Goal: Information Seeking & Learning: Compare options

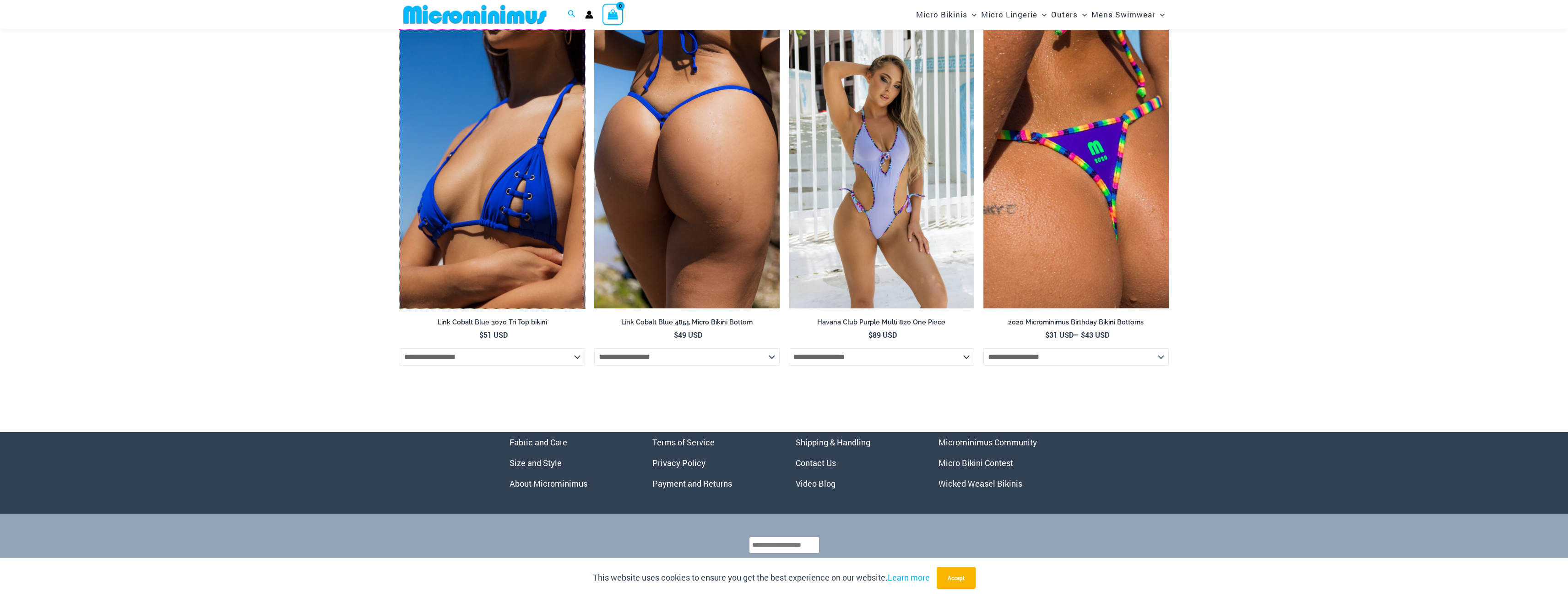
scroll to position [3151, 0]
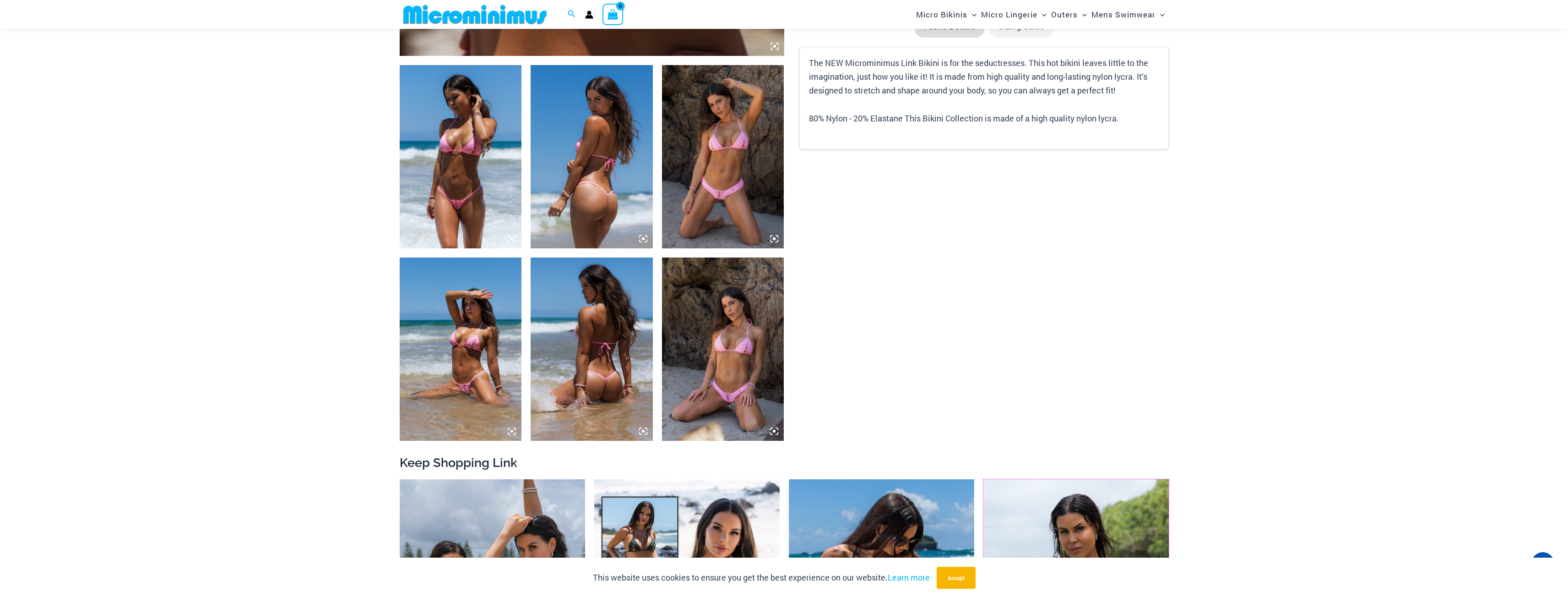
scroll to position [449, 0]
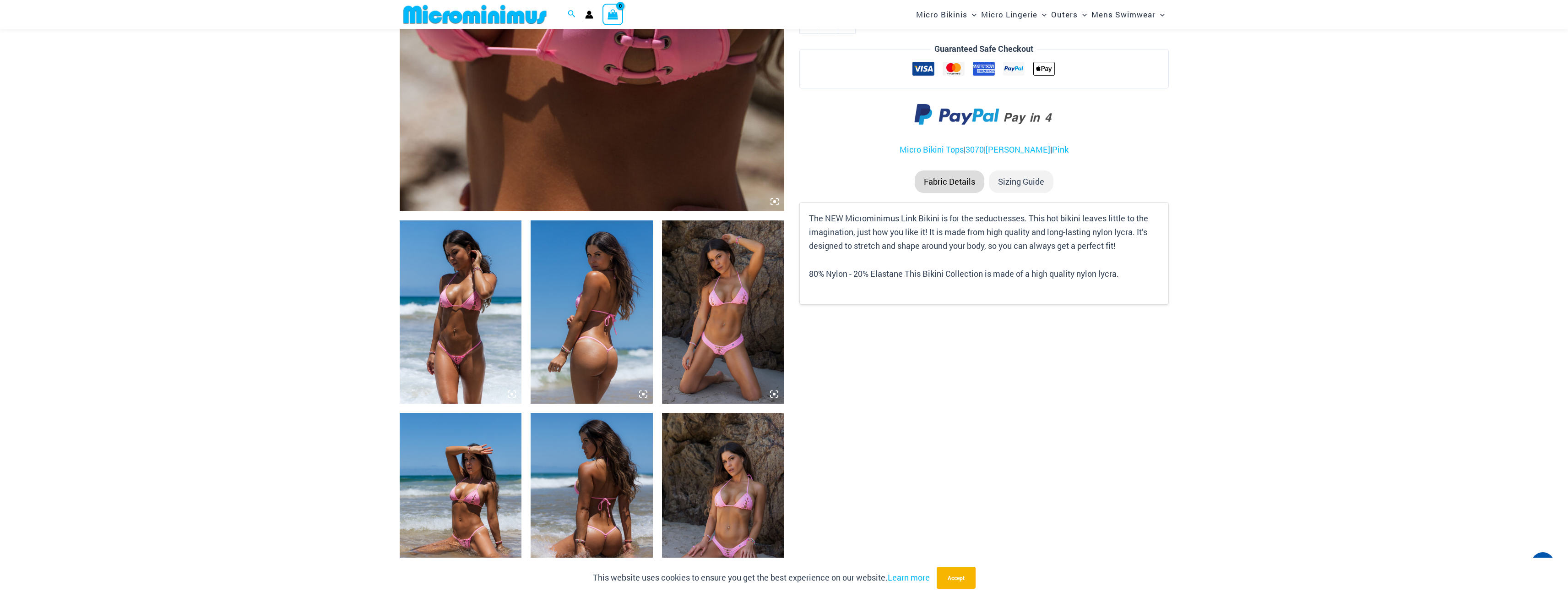
click at [450, 505] on img at bounding box center [461, 505] width 122 height 183
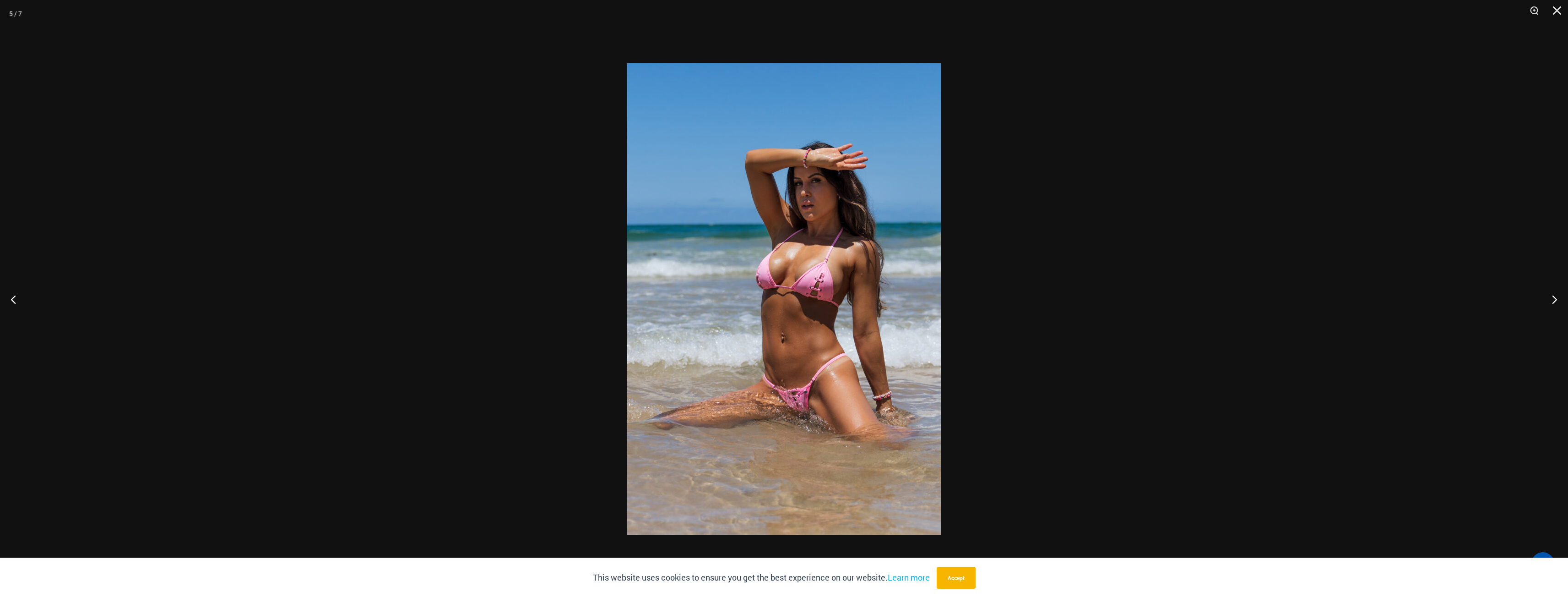
click at [875, 311] on img at bounding box center [784, 298] width 315 height 471
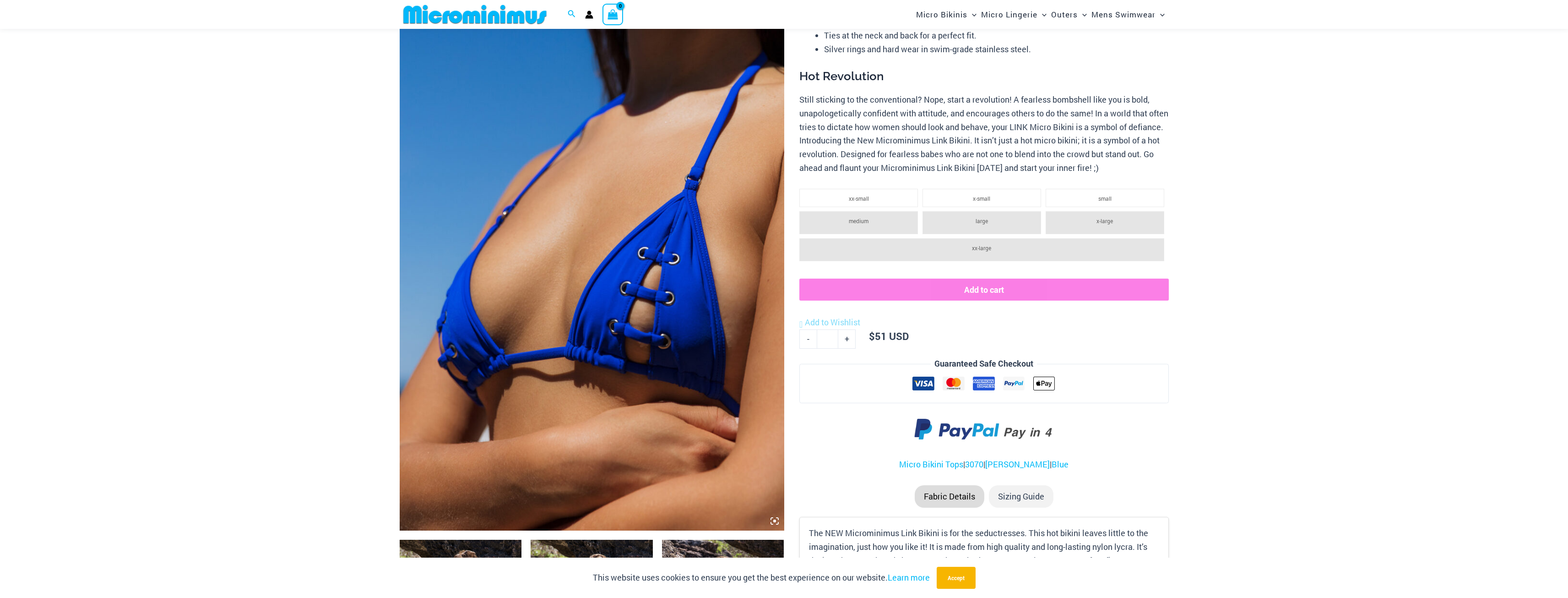
scroll to position [220, 0]
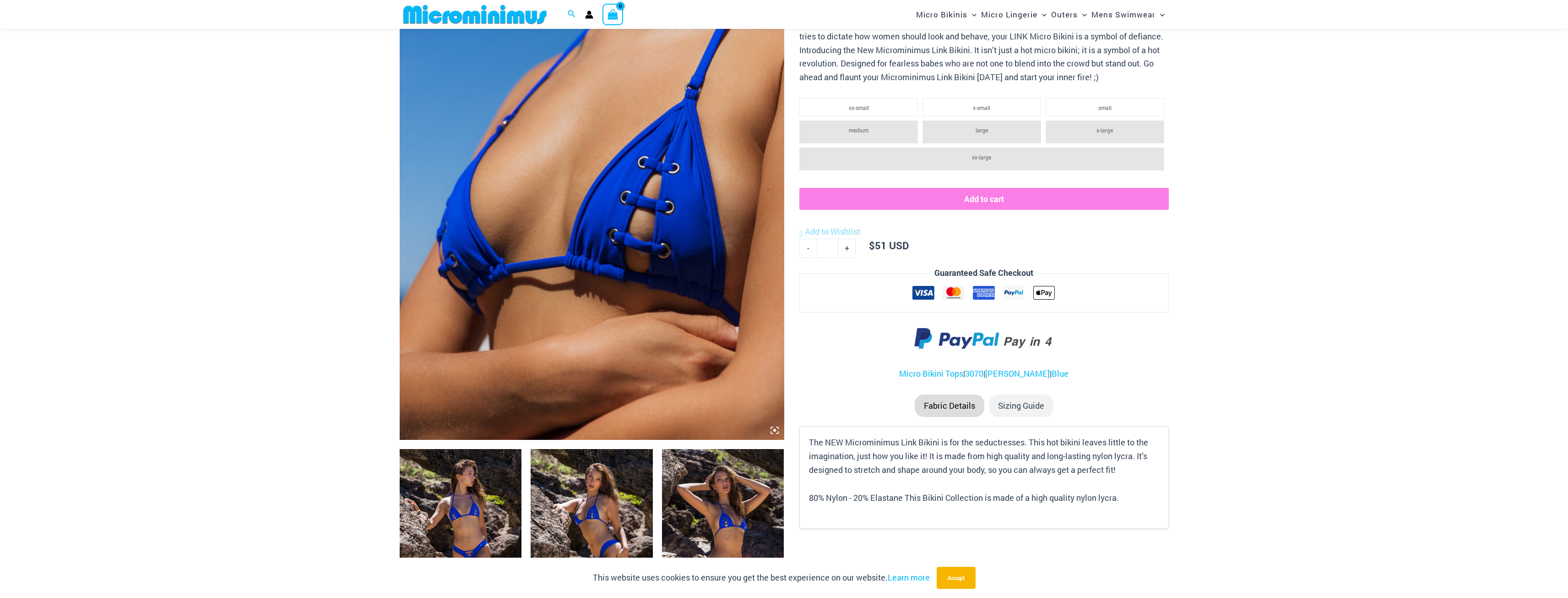
click at [468, 527] on img at bounding box center [461, 541] width 122 height 183
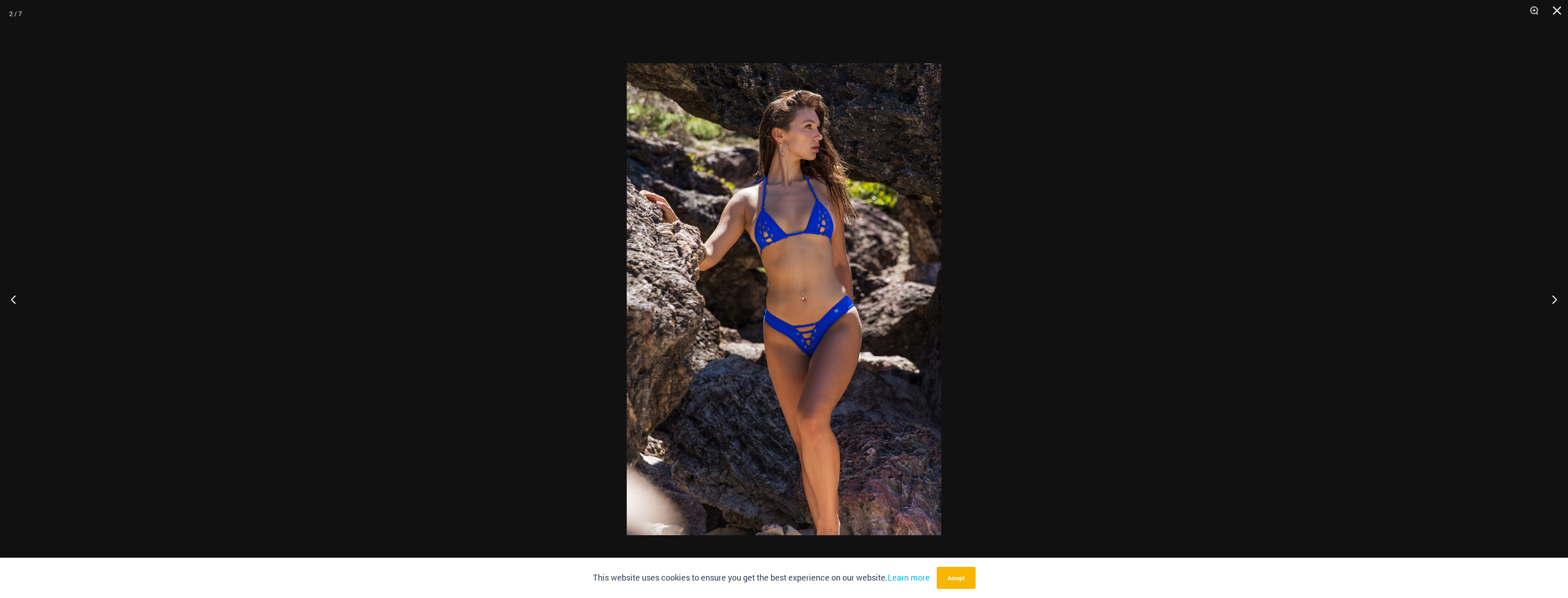
click at [763, 230] on img at bounding box center [784, 298] width 315 height 471
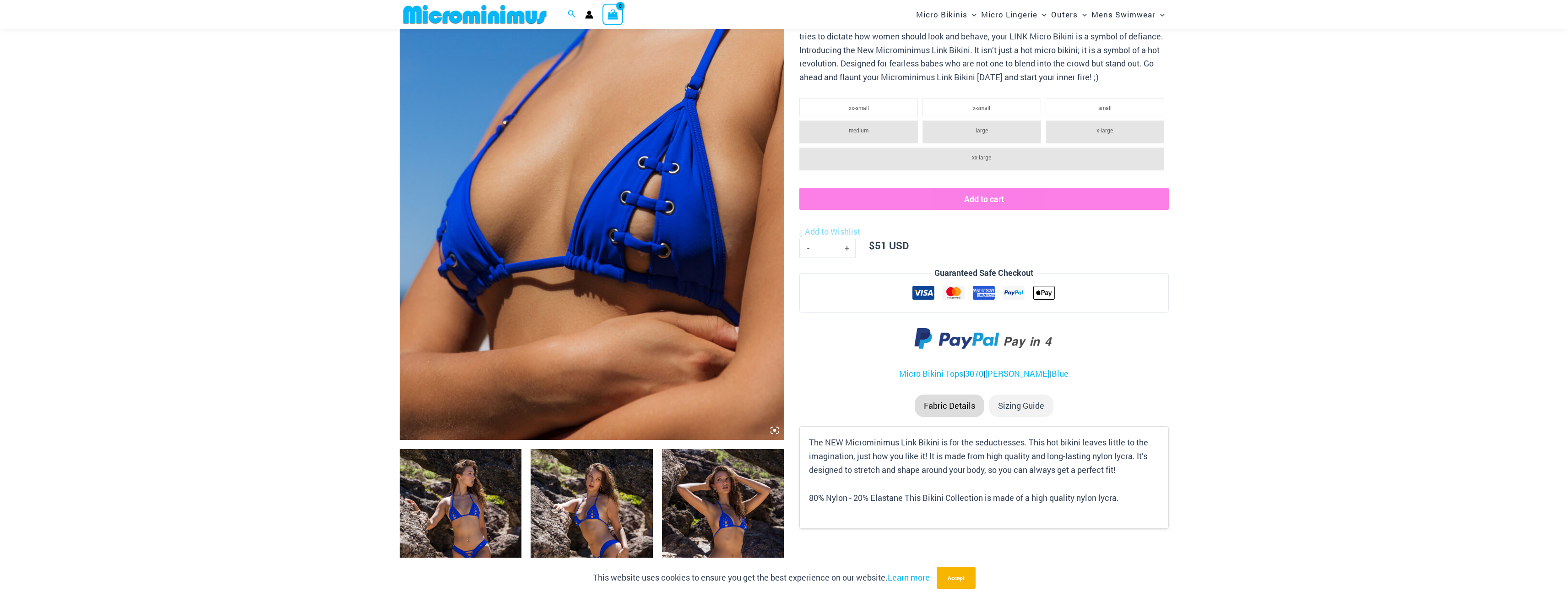
click at [611, 500] on img at bounding box center [591, 541] width 122 height 183
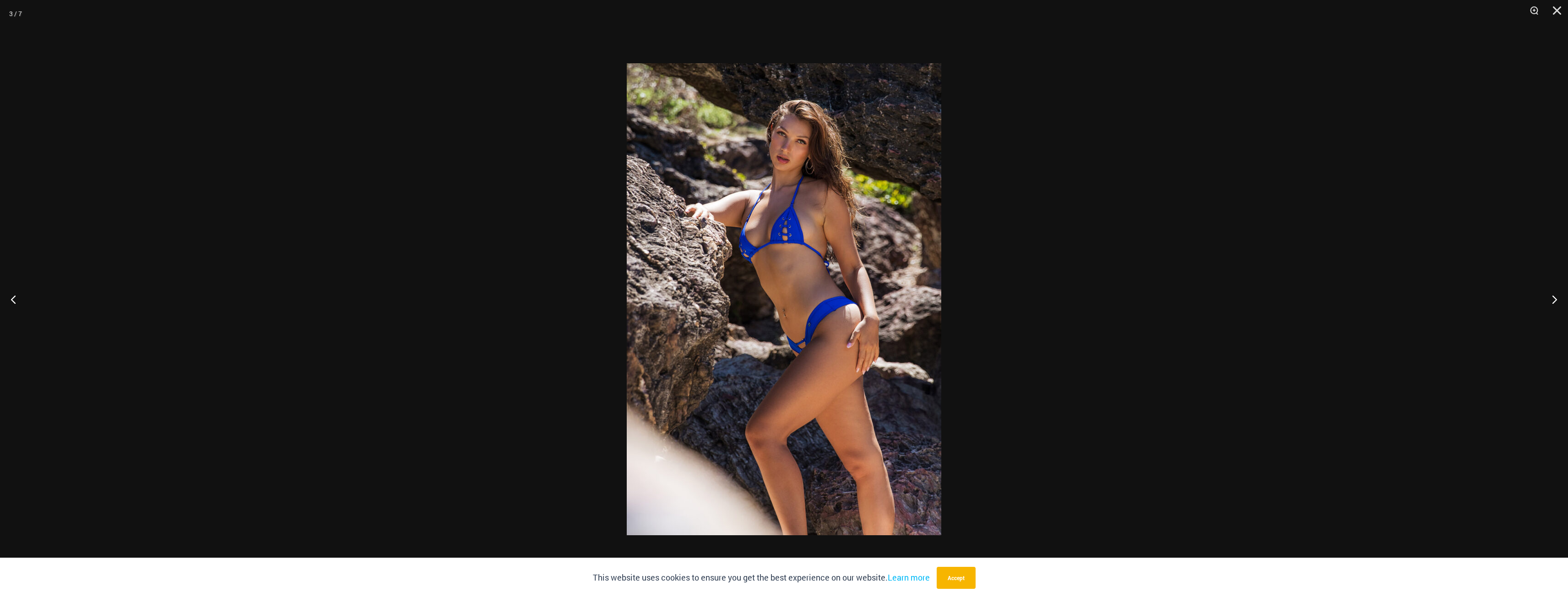
click at [940, 396] on img at bounding box center [784, 298] width 315 height 471
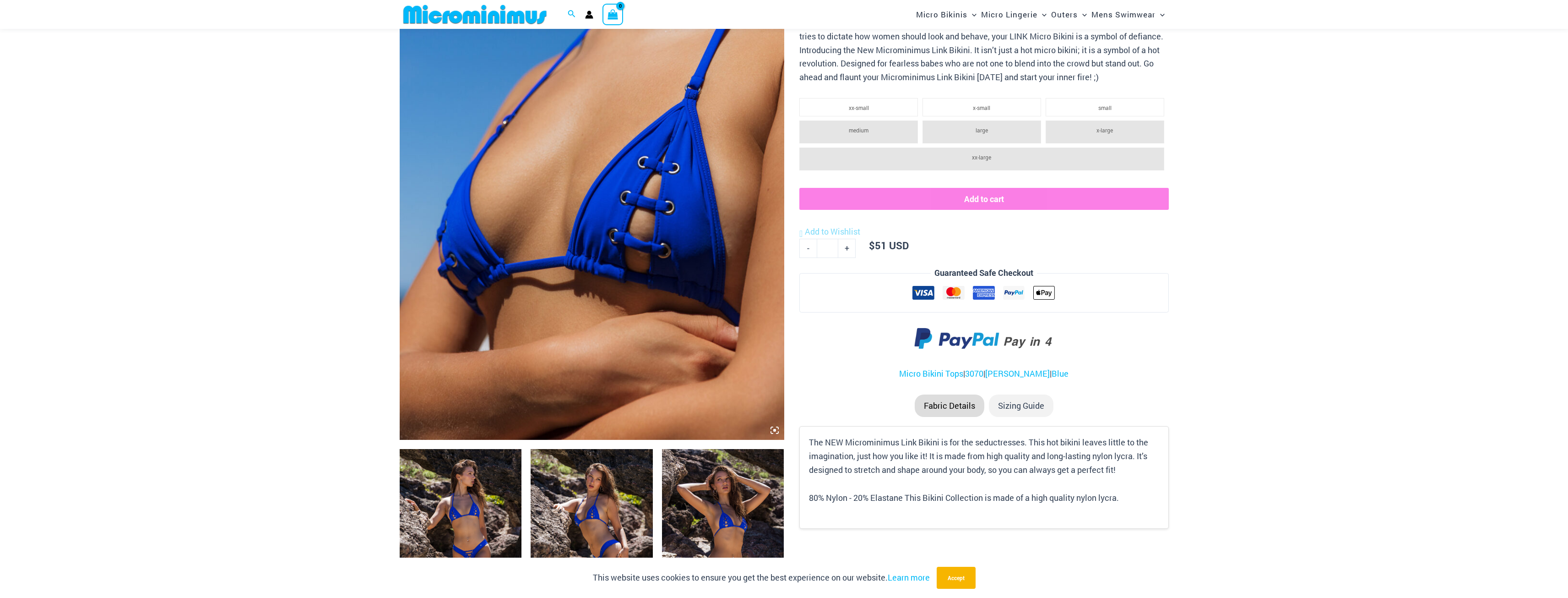
click at [751, 505] on img at bounding box center [723, 541] width 122 height 183
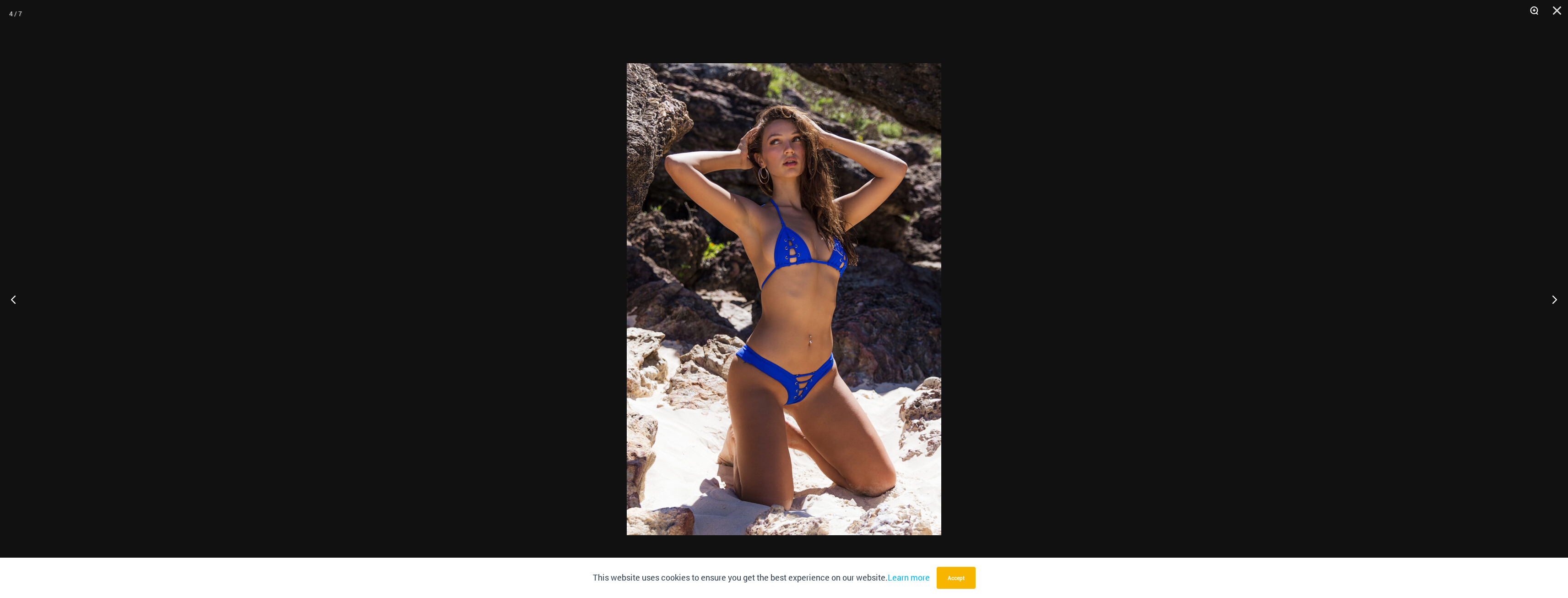
click at [1532, 7] on button "Zoom" at bounding box center [1531, 14] width 23 height 28
click at [1530, 13] on button "Zoom" at bounding box center [1531, 14] width 23 height 28
click at [1535, 10] on button "Zoom" at bounding box center [1531, 14] width 23 height 28
click at [827, 188] on img at bounding box center [784, 298] width 315 height 471
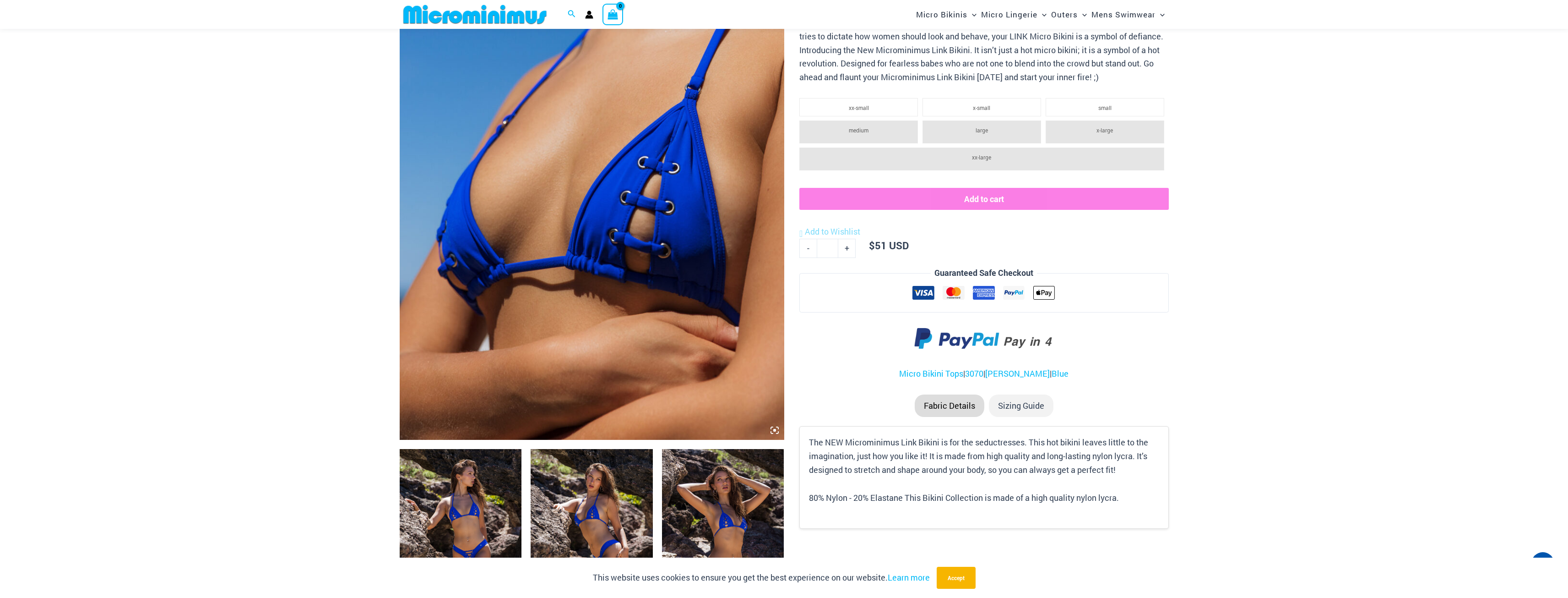
click at [692, 511] on img at bounding box center [723, 541] width 122 height 183
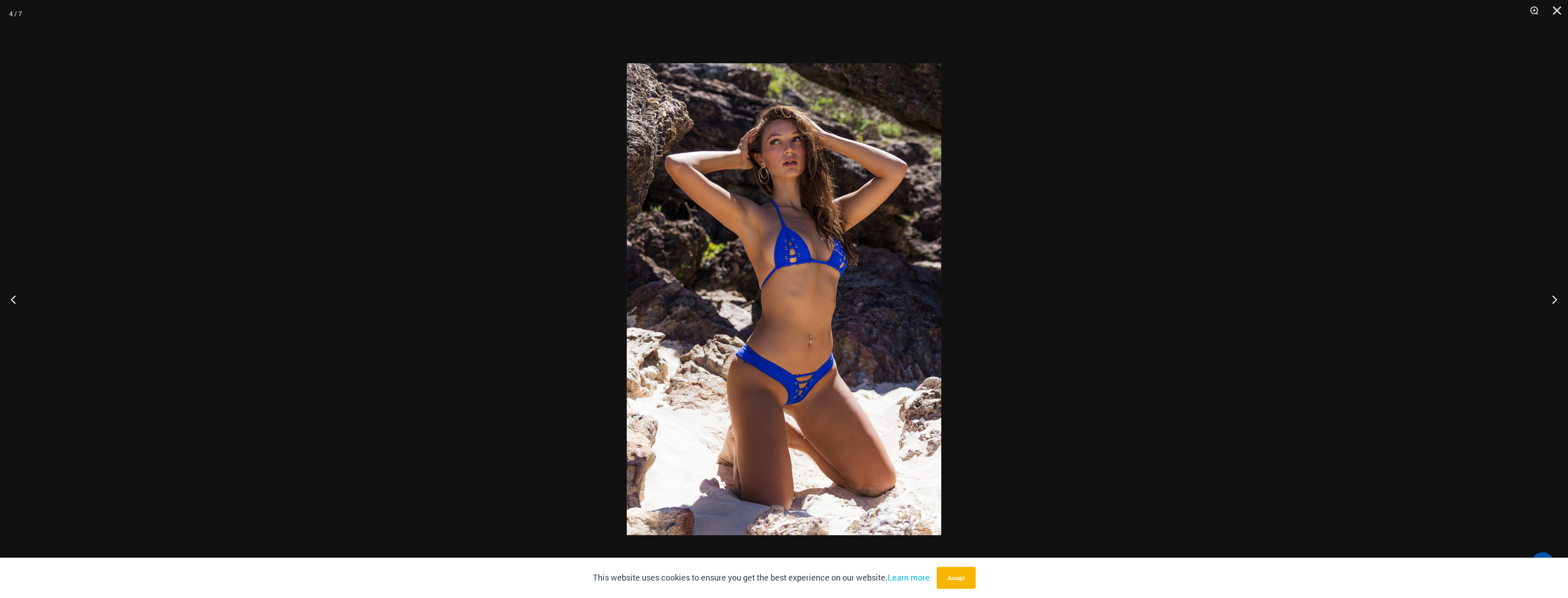
click at [790, 229] on img at bounding box center [784, 298] width 315 height 471
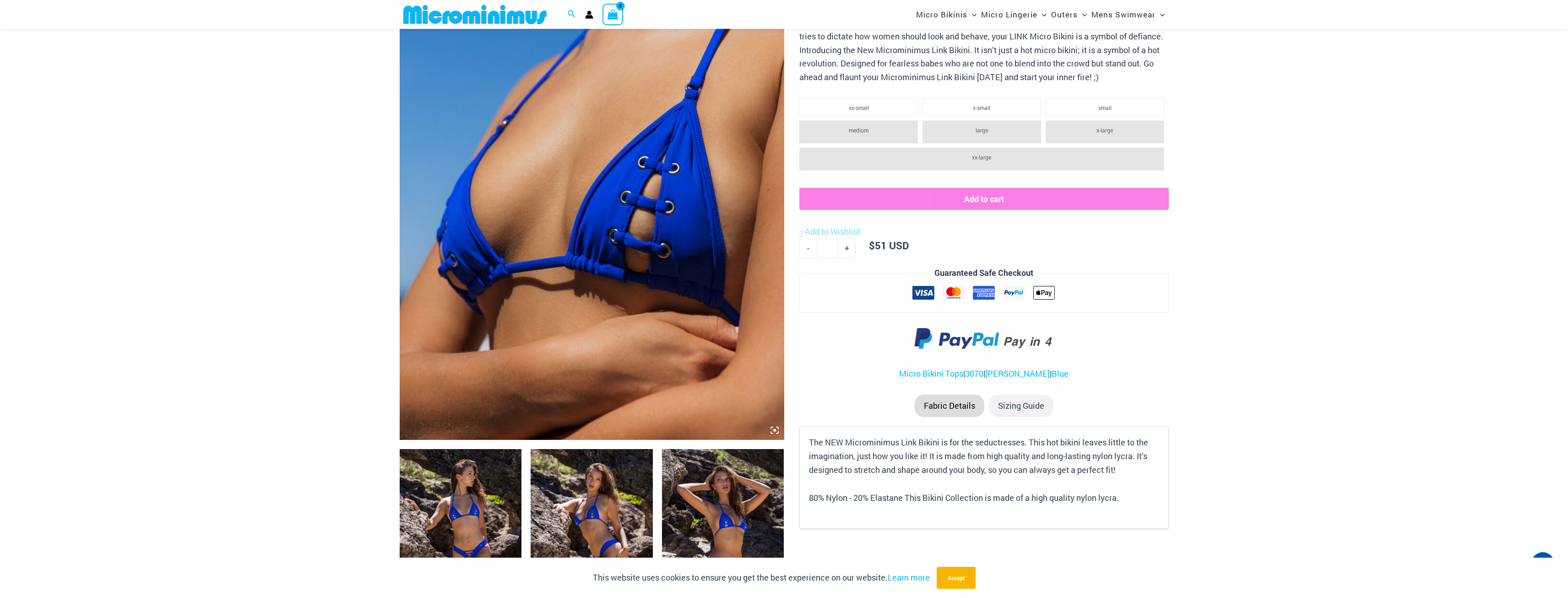
click at [744, 541] on img at bounding box center [723, 541] width 122 height 183
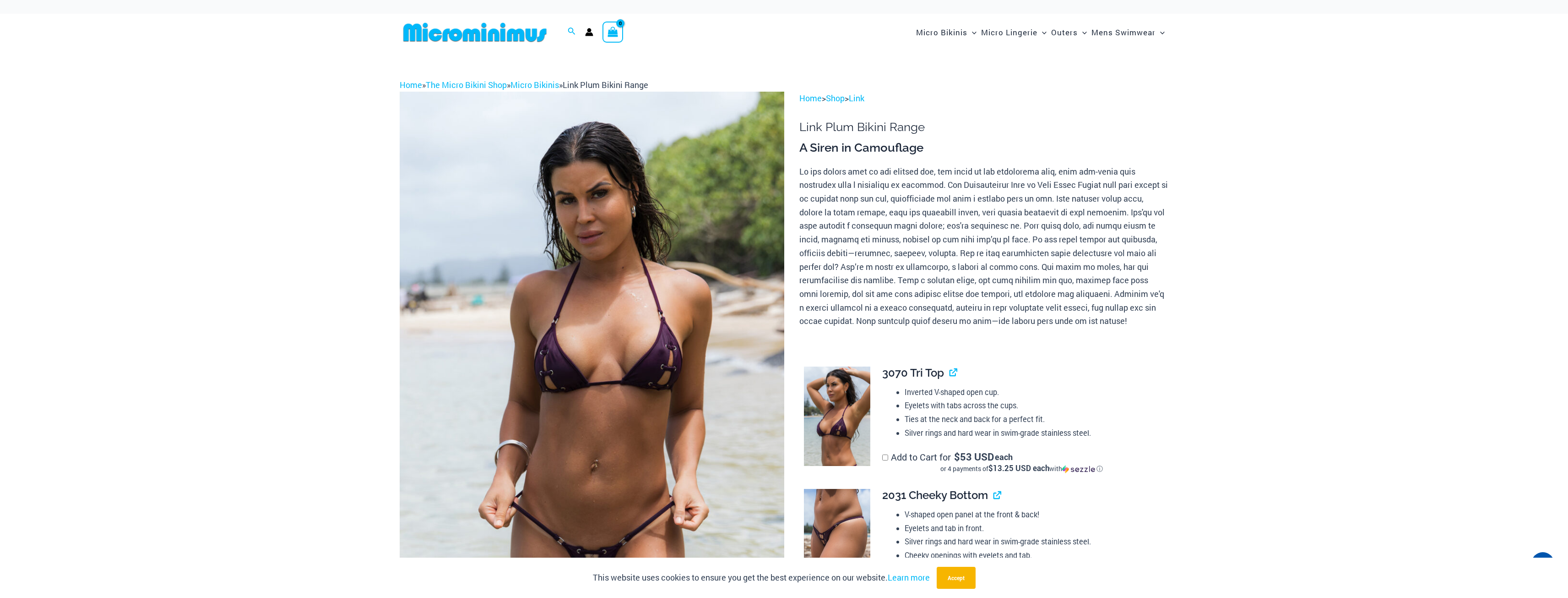
click at [670, 344] on img at bounding box center [592, 380] width 385 height 577
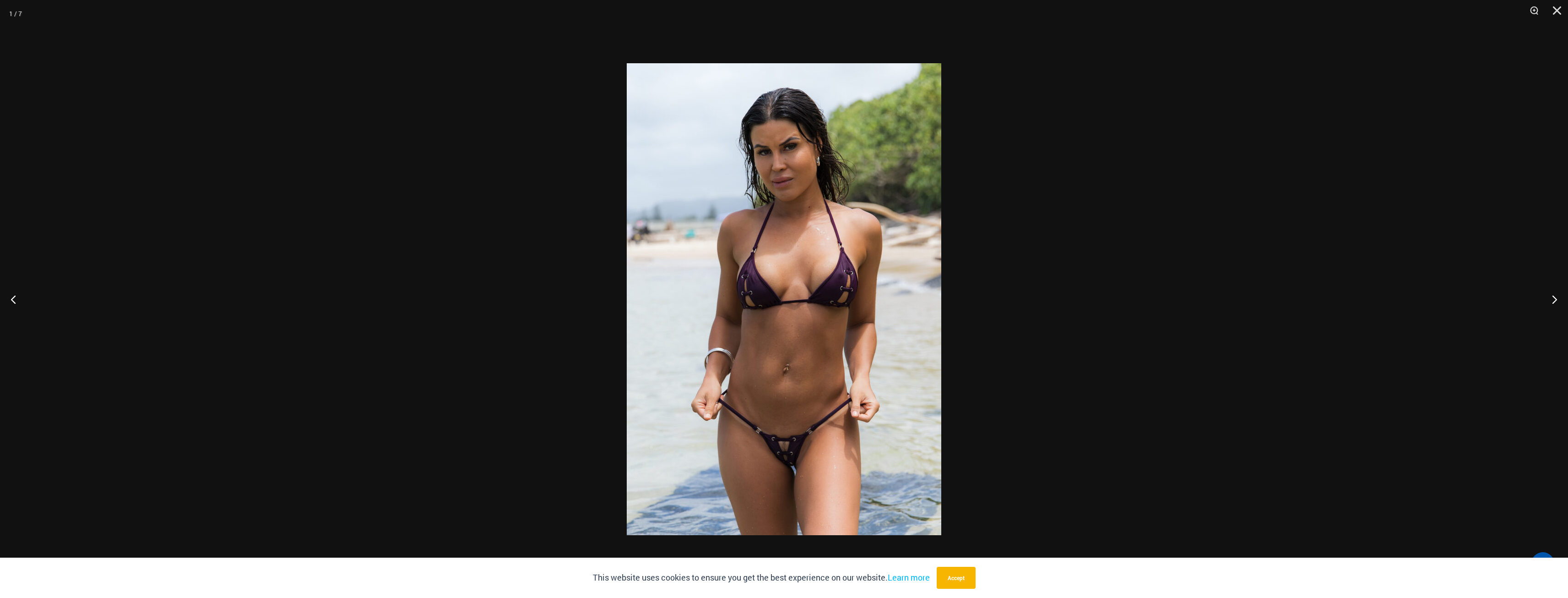
click at [828, 281] on img at bounding box center [784, 298] width 315 height 471
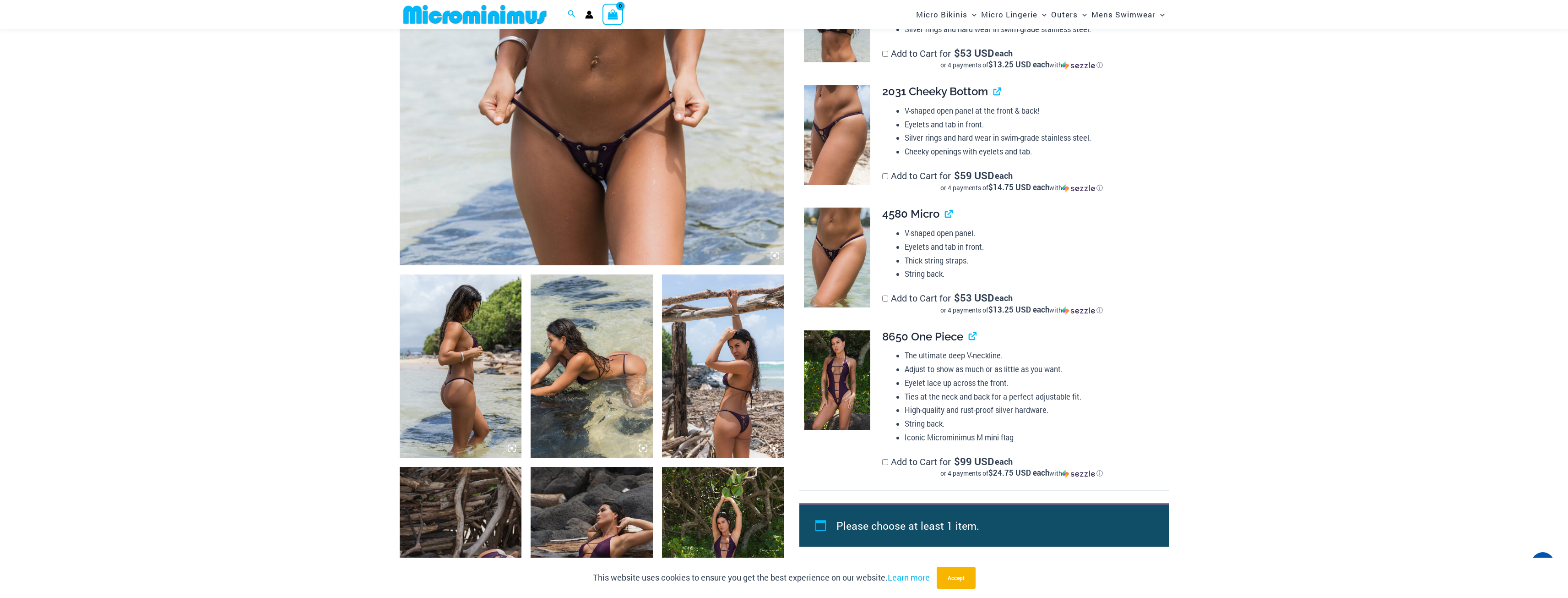
scroll to position [220, 0]
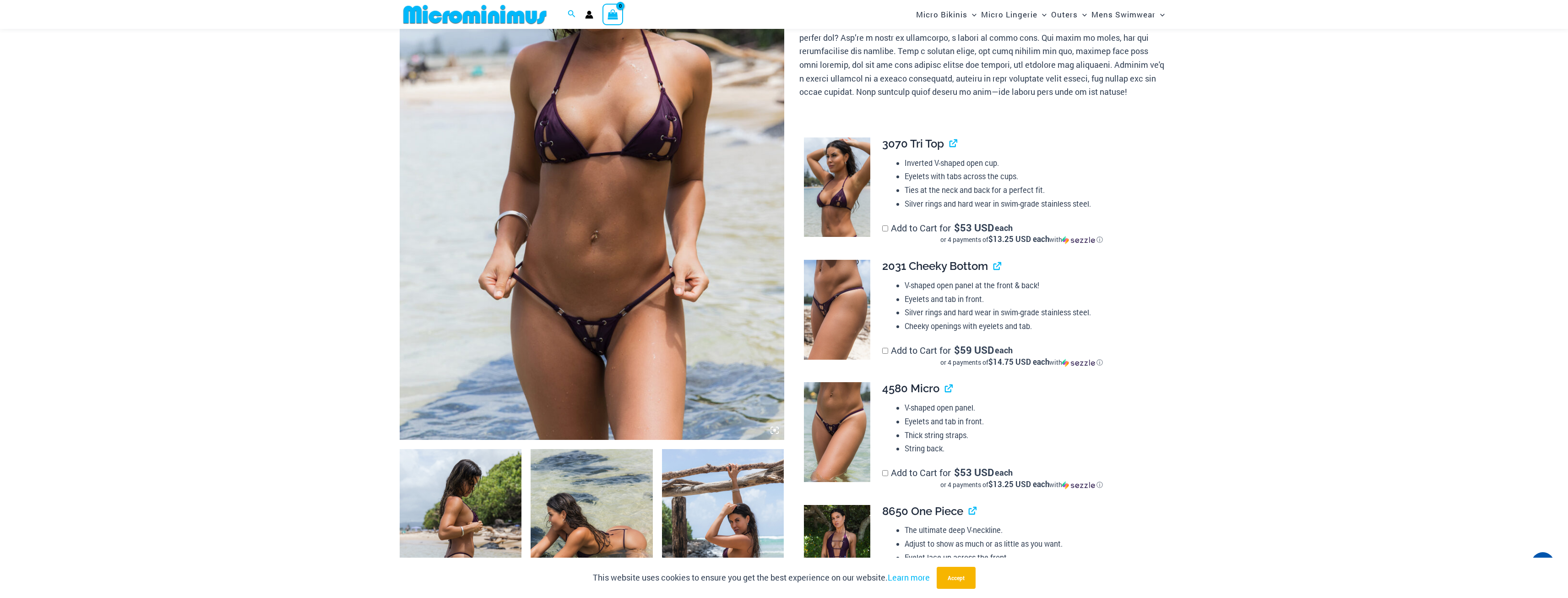
click at [674, 137] on img at bounding box center [592, 151] width 385 height 577
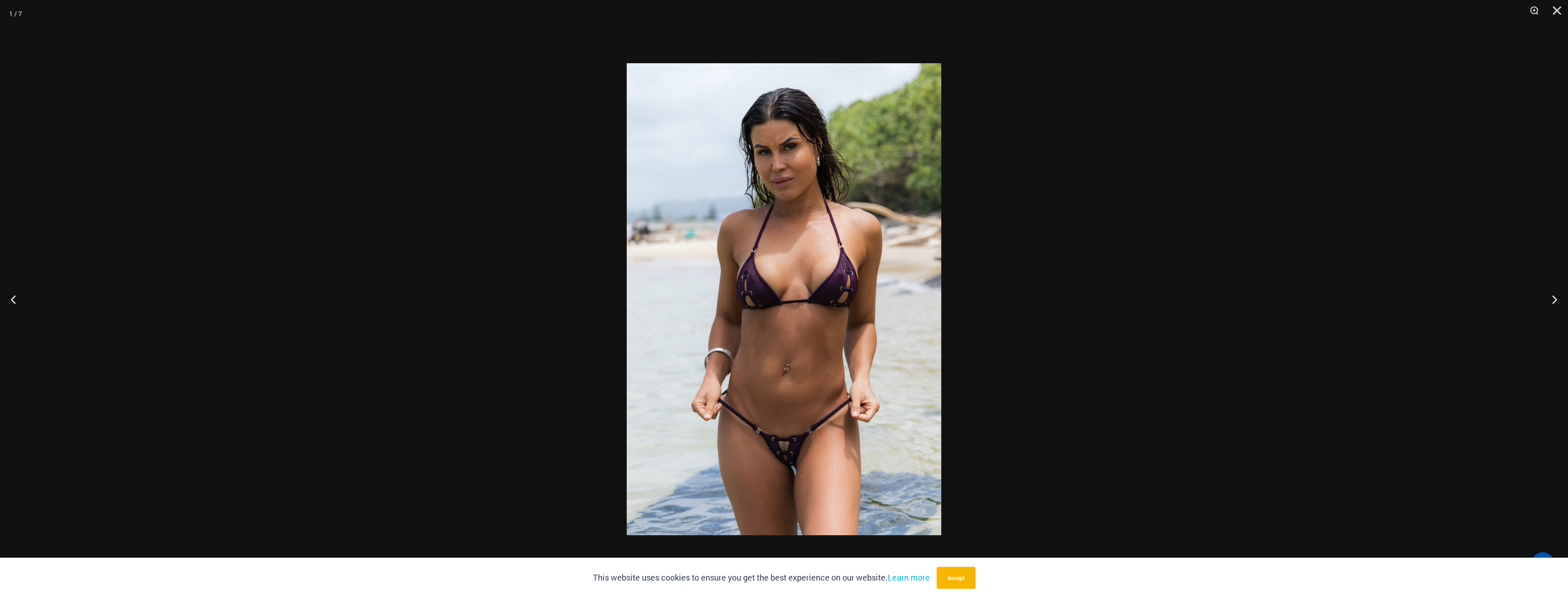
click at [861, 243] on img at bounding box center [784, 298] width 315 height 471
